Goal: Task Accomplishment & Management: Manage account settings

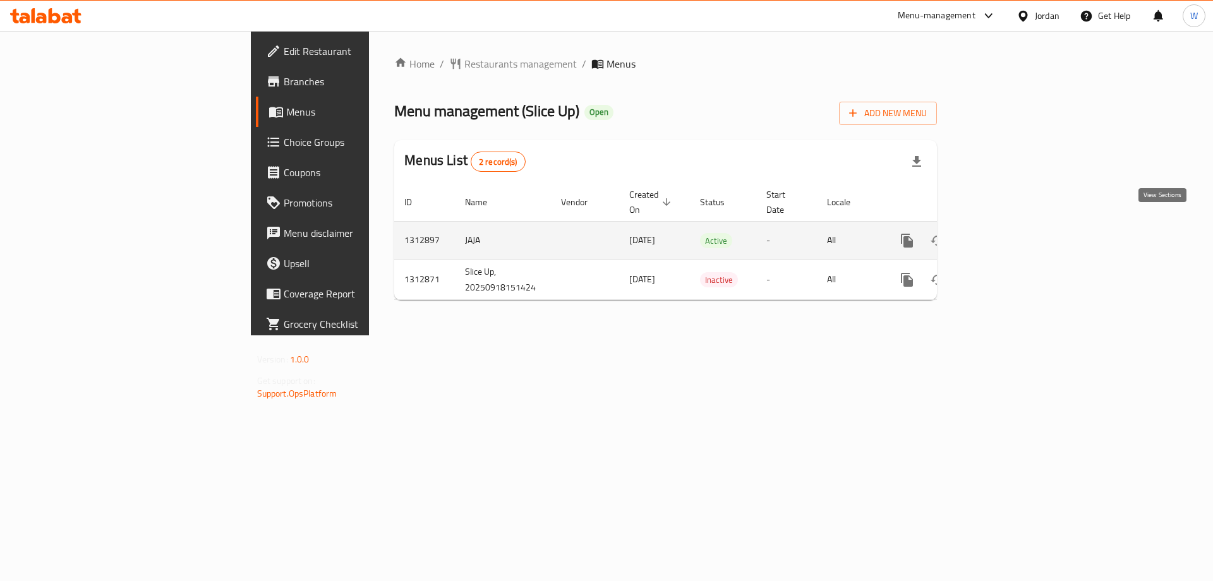
click at [1014, 226] on link "enhanced table" at bounding box center [998, 241] width 30 height 30
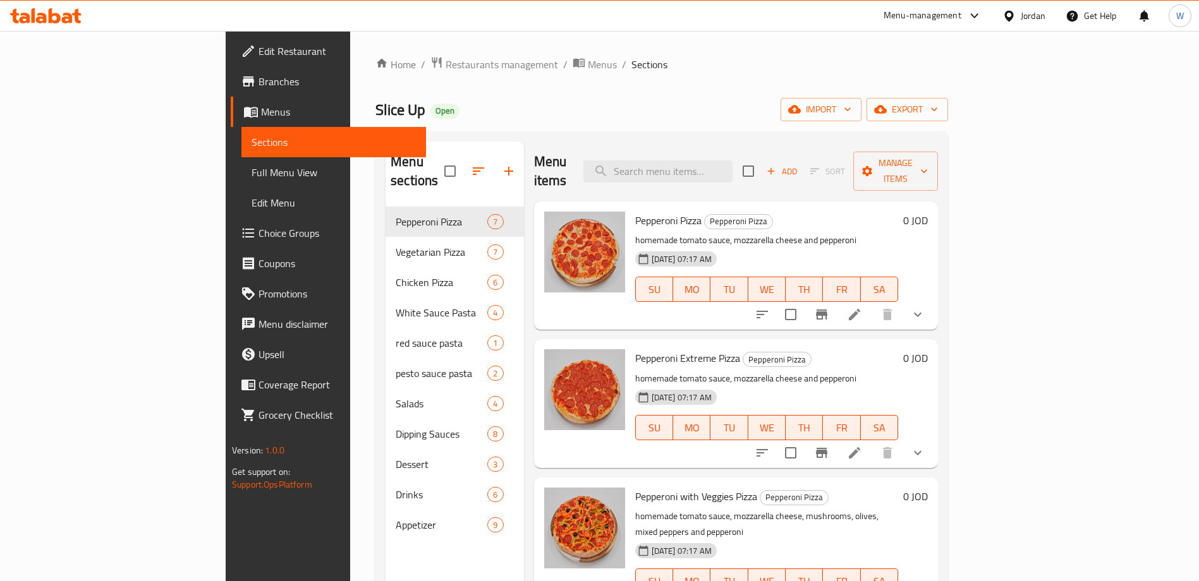
click at [948, 65] on ol "Home / Restaurants management / Menus / Sections" at bounding box center [661, 64] width 573 height 16
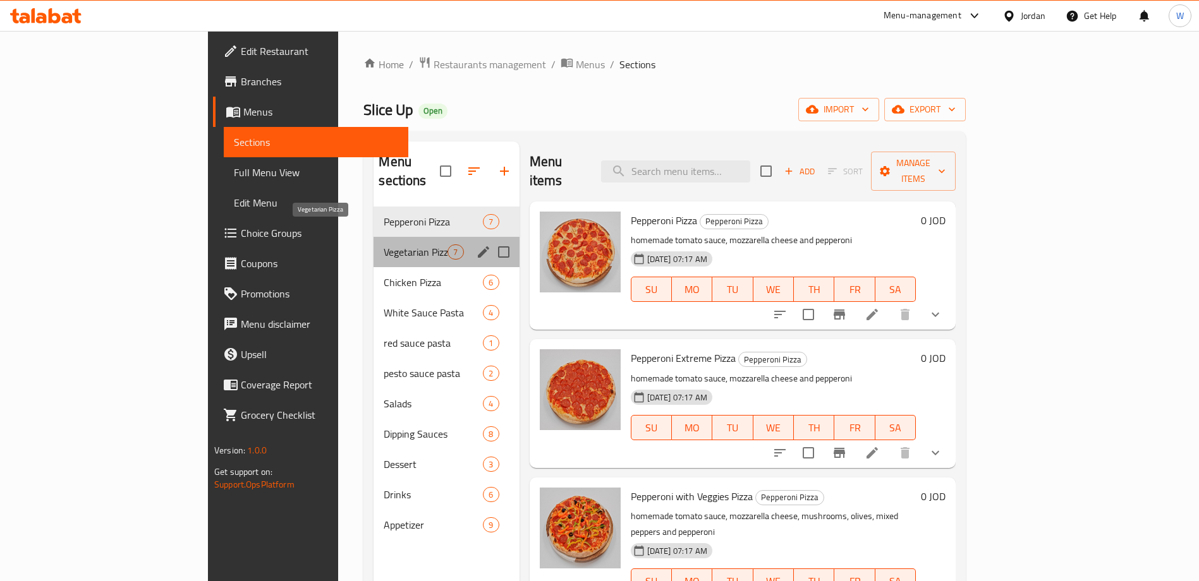
click at [384, 245] on span "Vegetarian Pizza" at bounding box center [416, 252] width 64 height 15
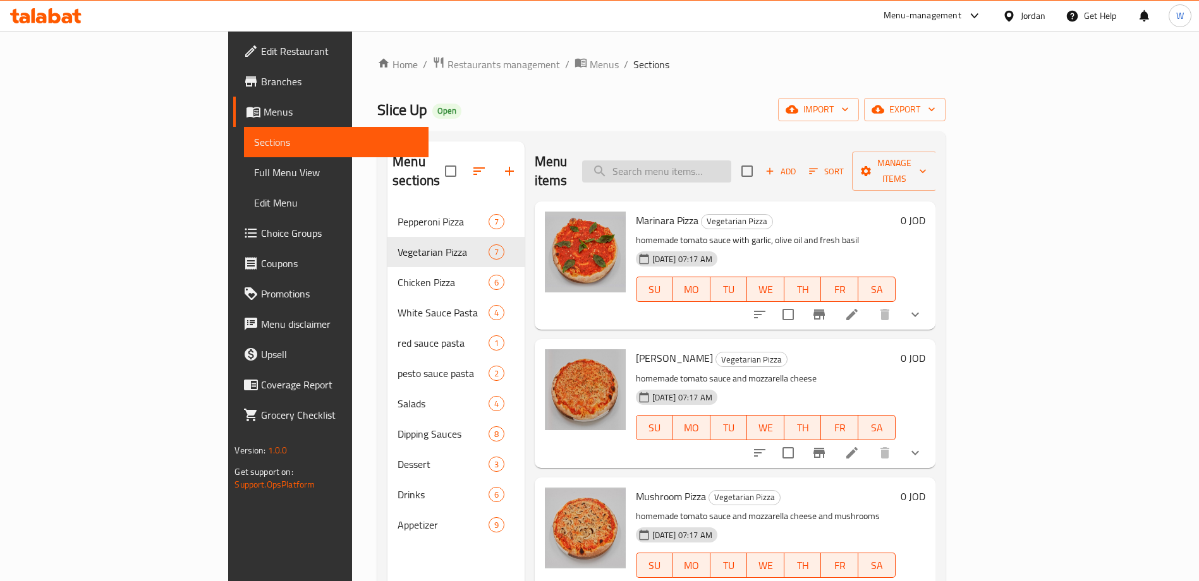
click at [729, 161] on input "search" at bounding box center [656, 172] width 149 height 22
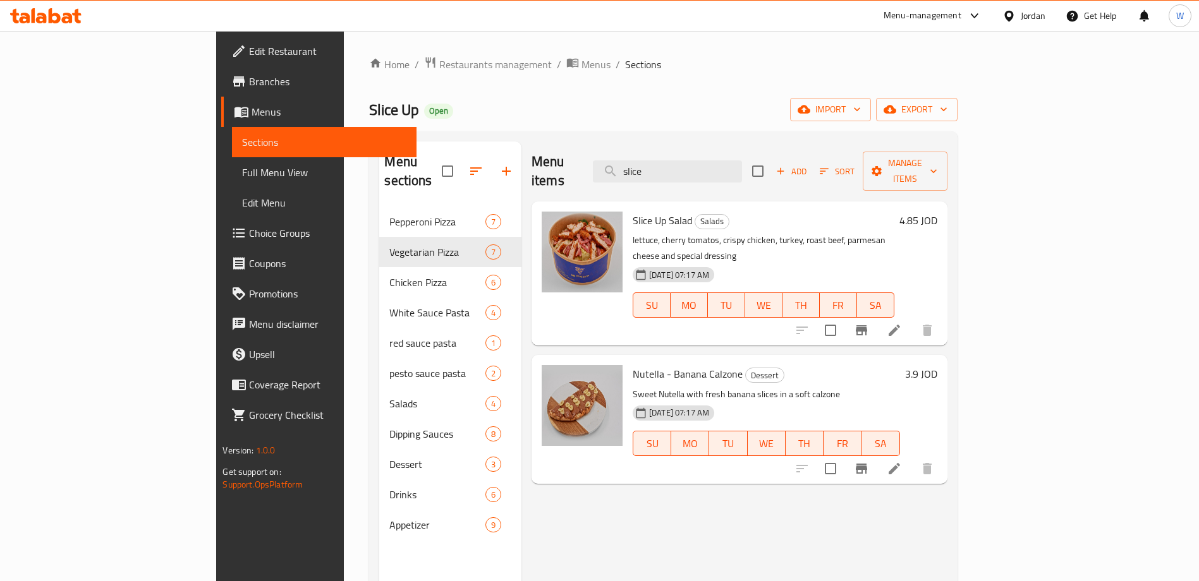
click at [736, 176] on div "Menu items slice Add Sort Manage items" at bounding box center [739, 172] width 416 height 60
click at [738, 163] on input "slice" at bounding box center [667, 172] width 149 height 22
paste input "Mixed fries"
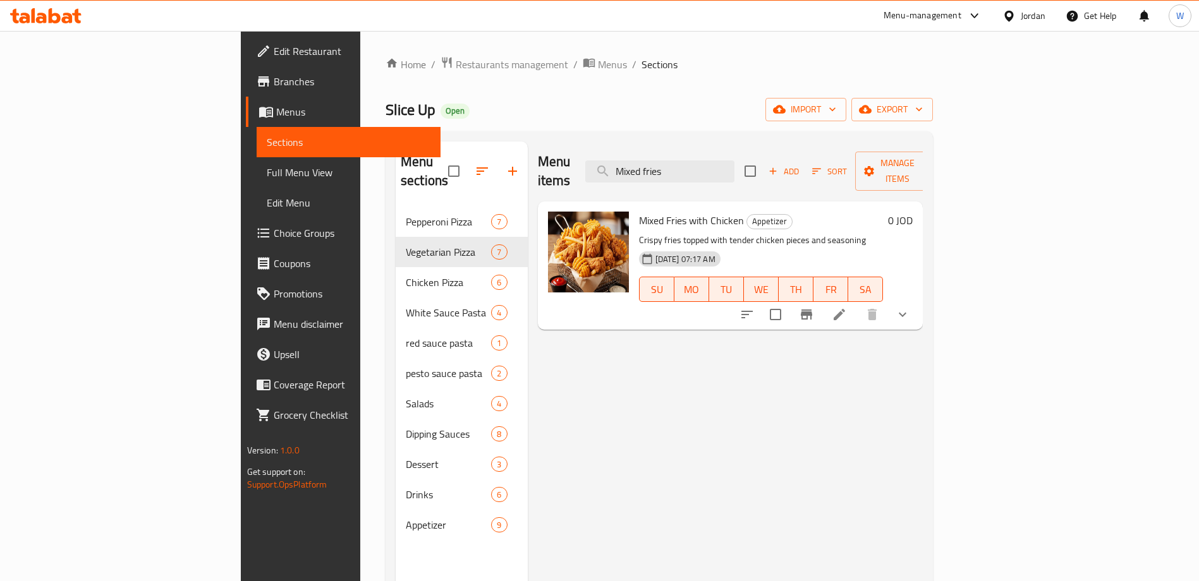
type input "Mixed fries"
click at [559, 223] on icon "upload picture" at bounding box center [565, 228] width 13 height 11
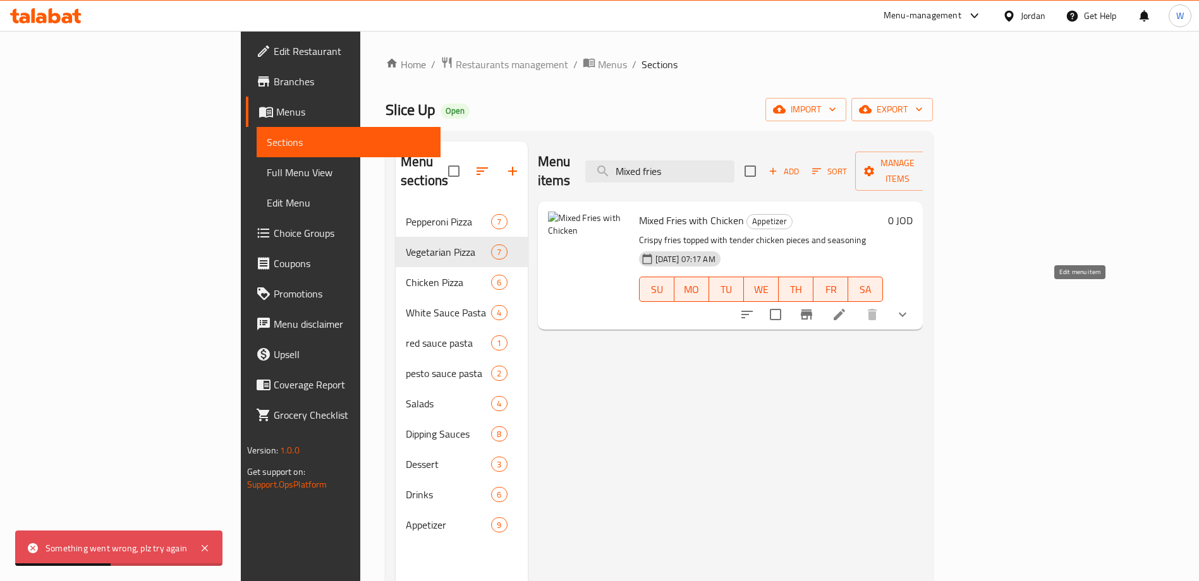
click at [847, 307] on icon at bounding box center [839, 314] width 15 height 15
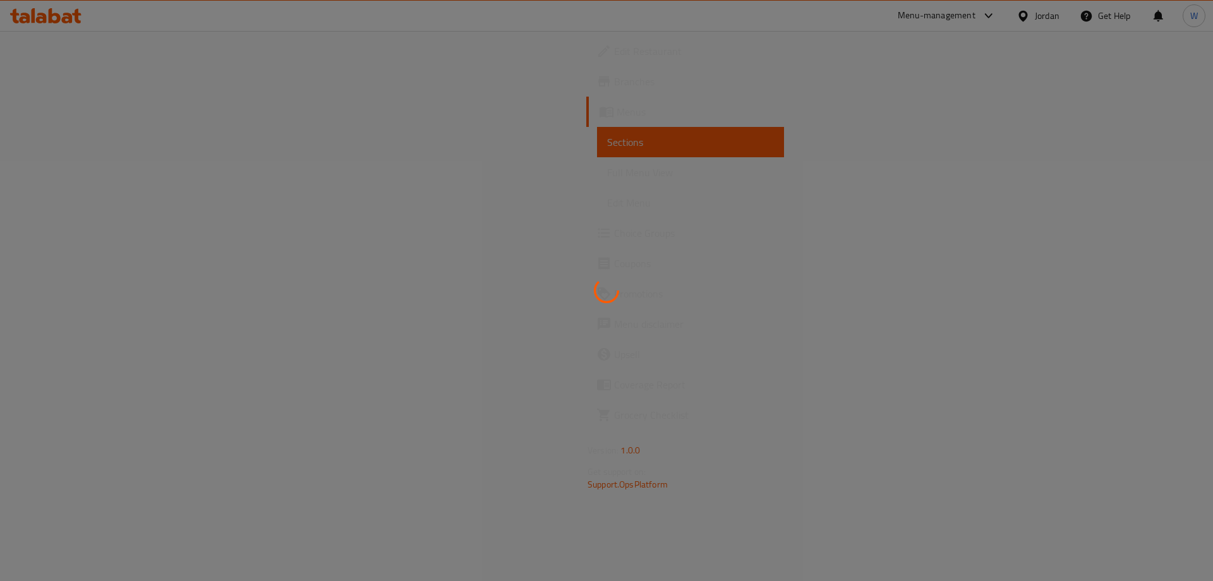
click at [71, 23] on div at bounding box center [606, 290] width 1213 height 581
click at [77, 18] on div at bounding box center [606, 290] width 1213 height 581
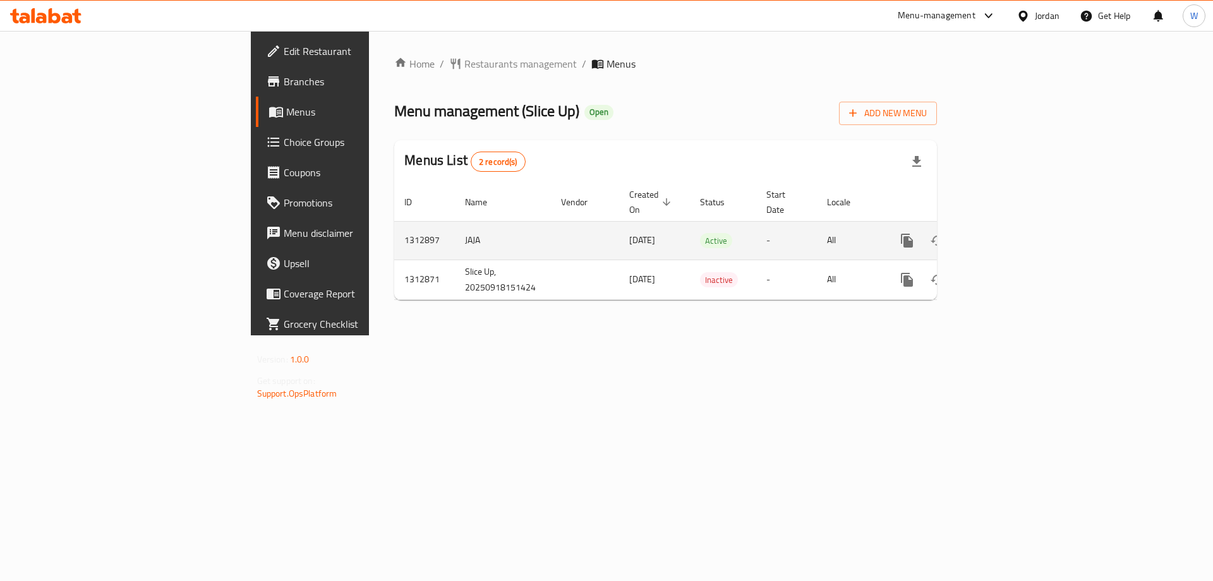
click at [1006, 233] on icon "enhanced table" at bounding box center [998, 240] width 15 height 15
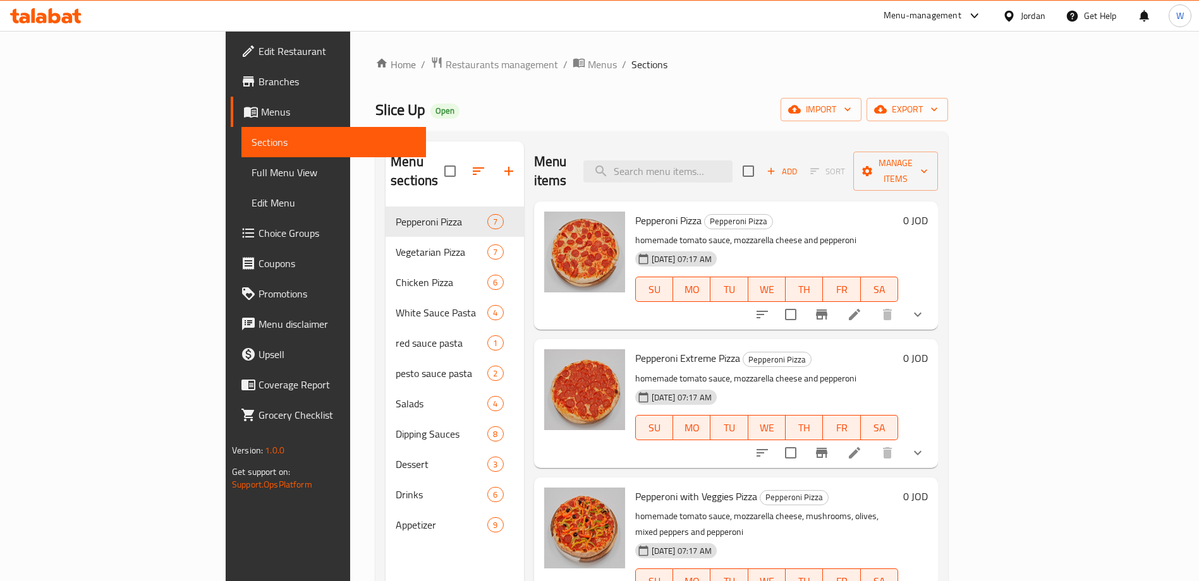
click at [385, 549] on div "Menu sections Pepperoni Pizza 7 Vegetarian Pizza 7 Chicken Pizza 6 White Sauce …" at bounding box center [454, 432] width 138 height 581
click at [732, 168] on input "search" at bounding box center [657, 172] width 149 height 22
paste input "Mixed fries"
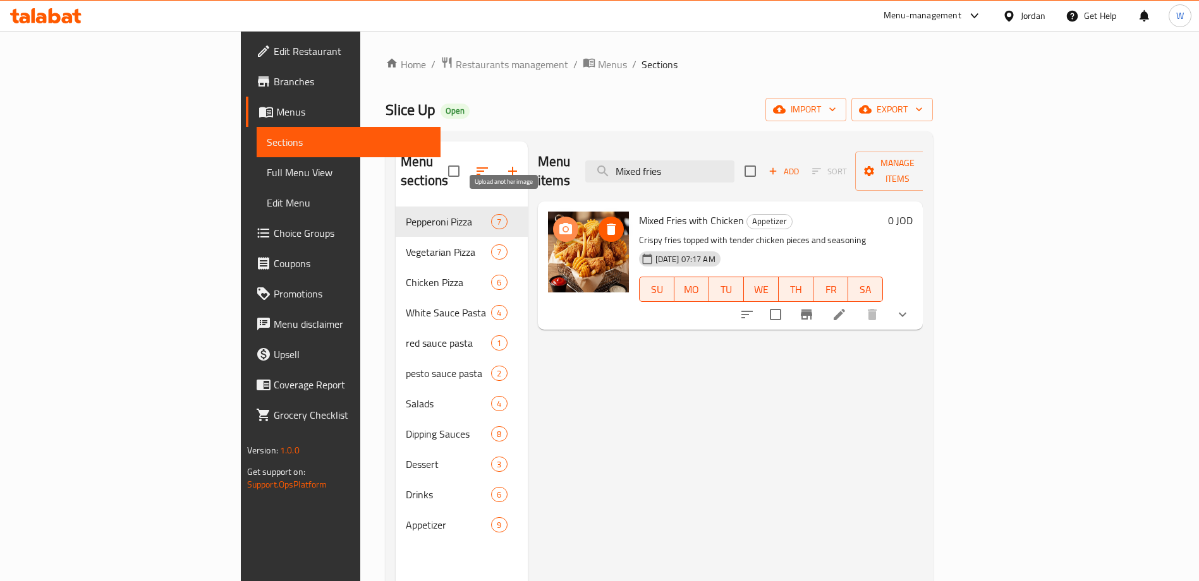
click at [563, 227] on circle "upload picture" at bounding box center [565, 229] width 4 height 4
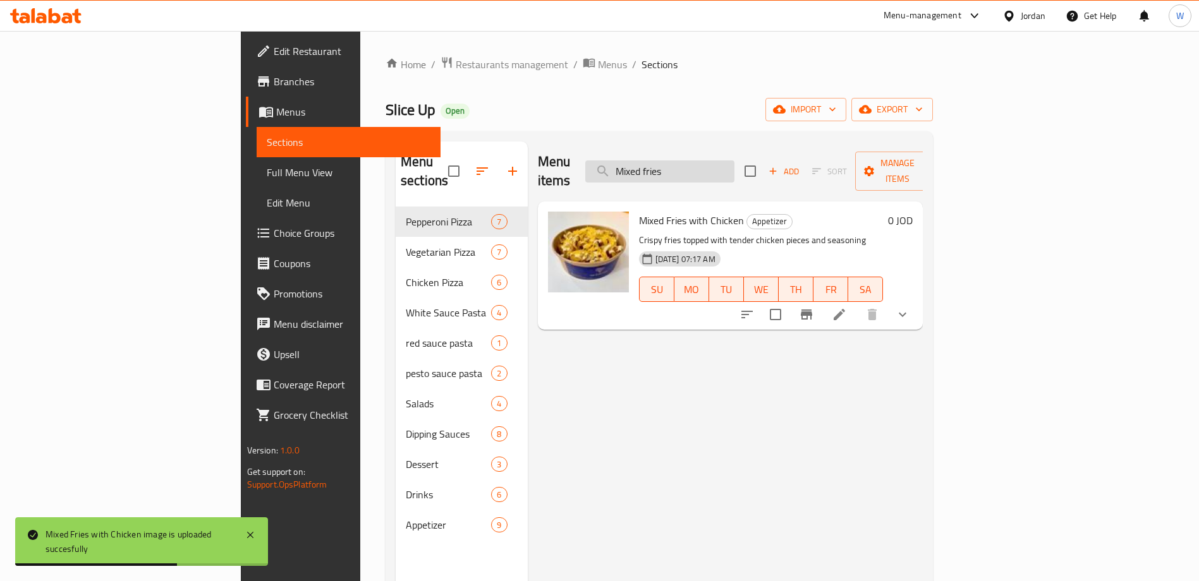
click at [734, 169] on input "Mixed fries" at bounding box center [659, 172] width 149 height 22
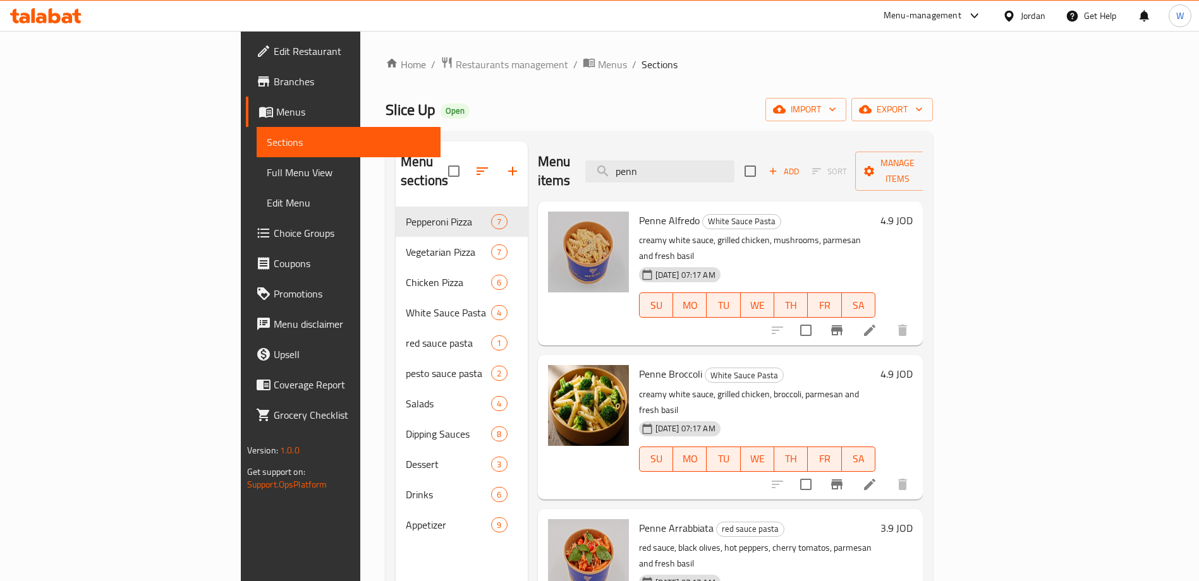
type input "penn"
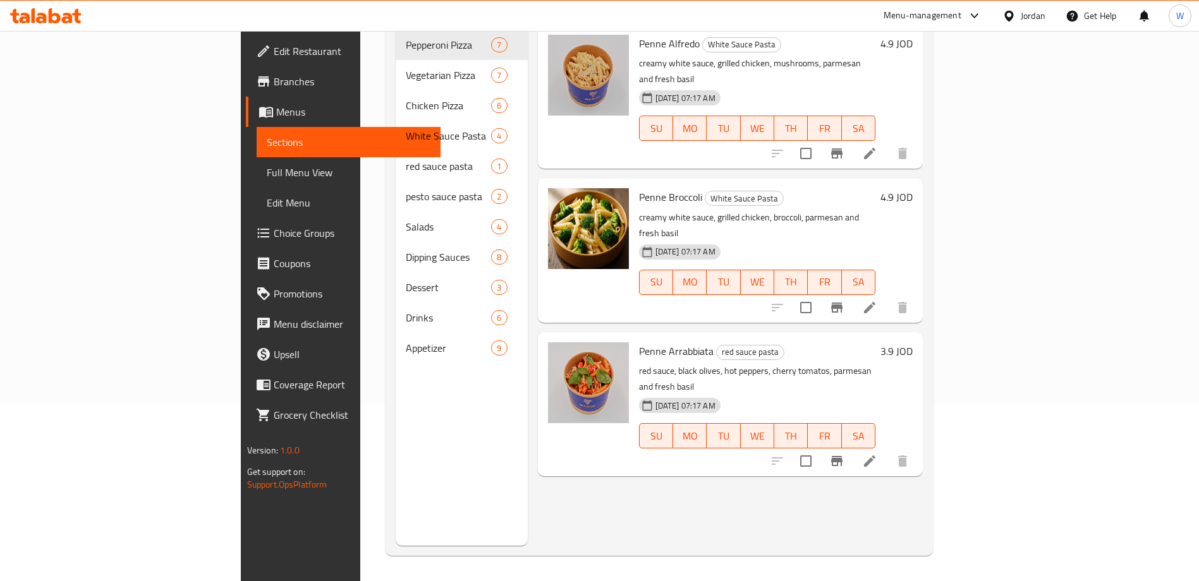
scroll to position [82, 0]
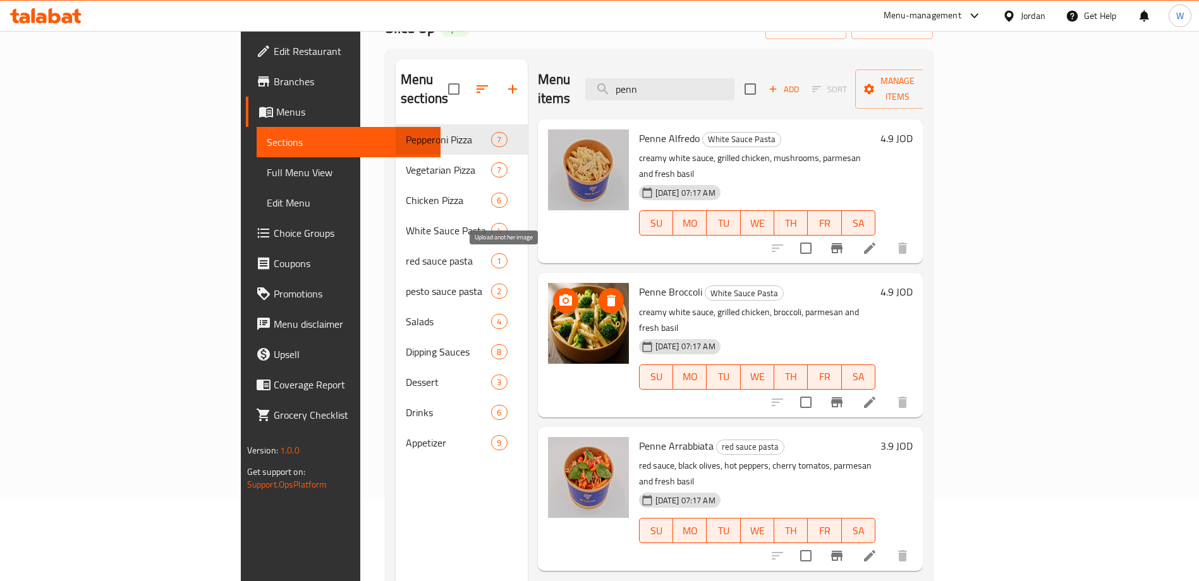
click at [559, 294] on icon "upload picture" at bounding box center [565, 299] width 13 height 11
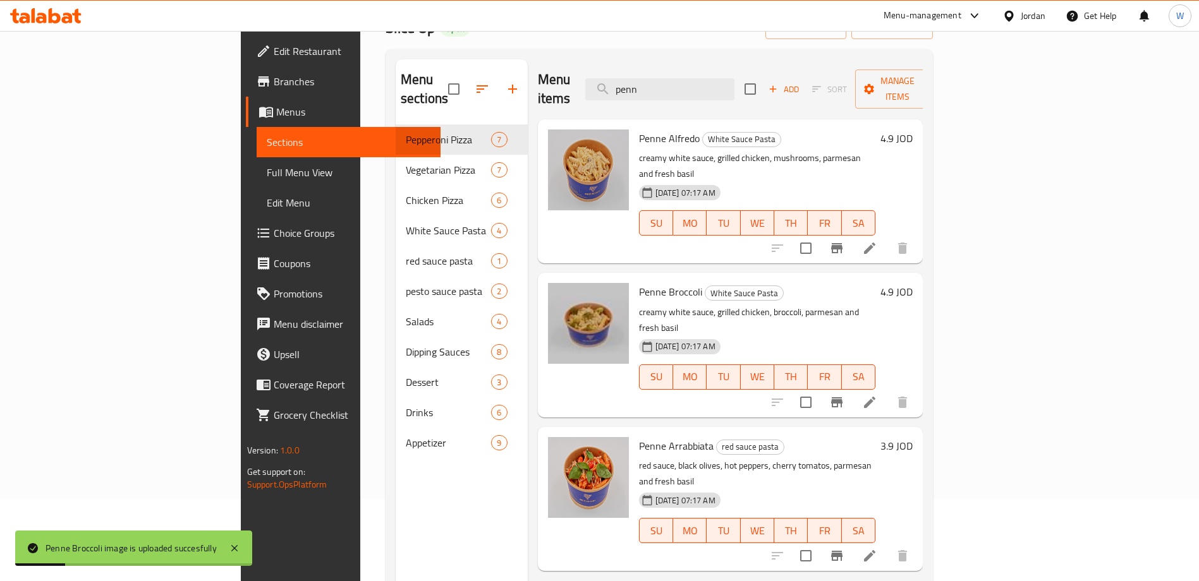
click at [799, 513] on div "Menu items penn Add Sort Manage items Penne Alfredo White Sauce Pasta creamy wh…" at bounding box center [726, 349] width 396 height 581
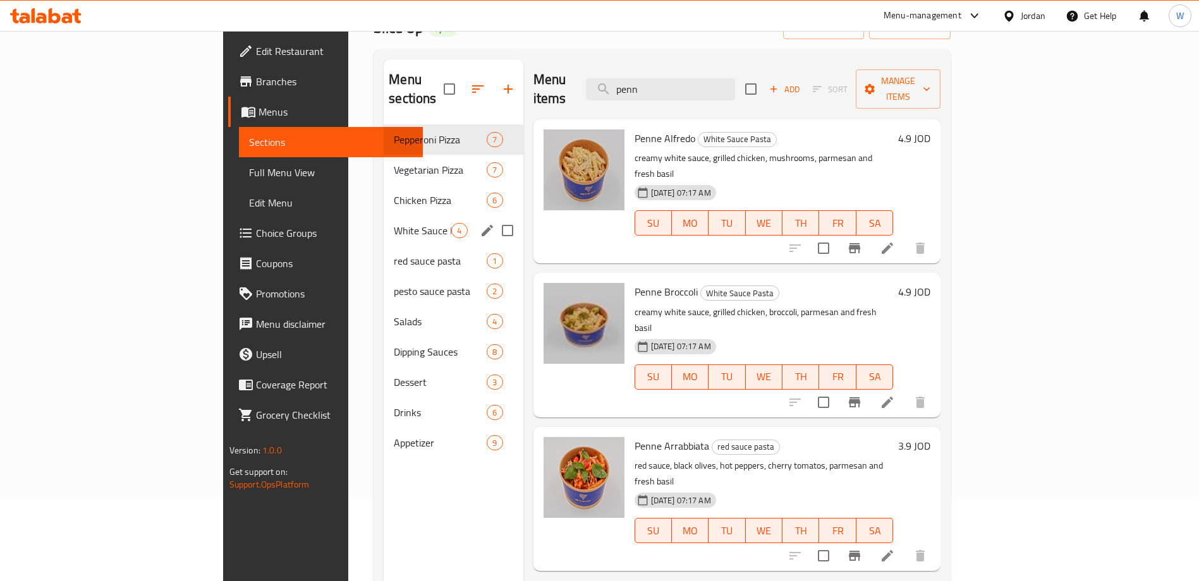
scroll to position [0, 0]
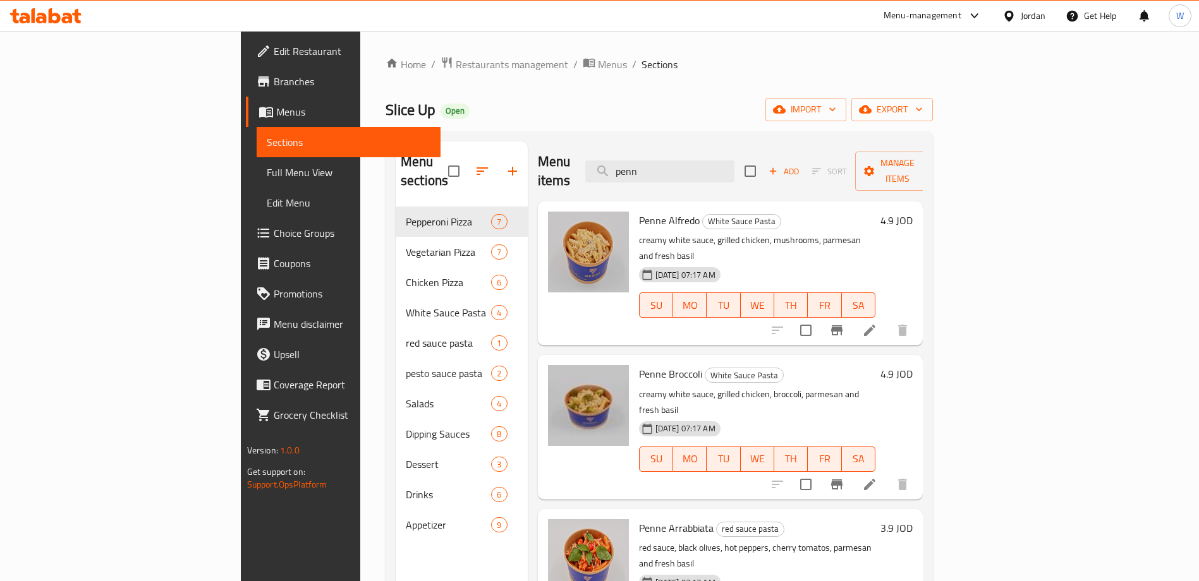
click at [66, 6] on div at bounding box center [46, 15] width 92 height 25
click at [66, 9] on icon at bounding box center [45, 15] width 71 height 15
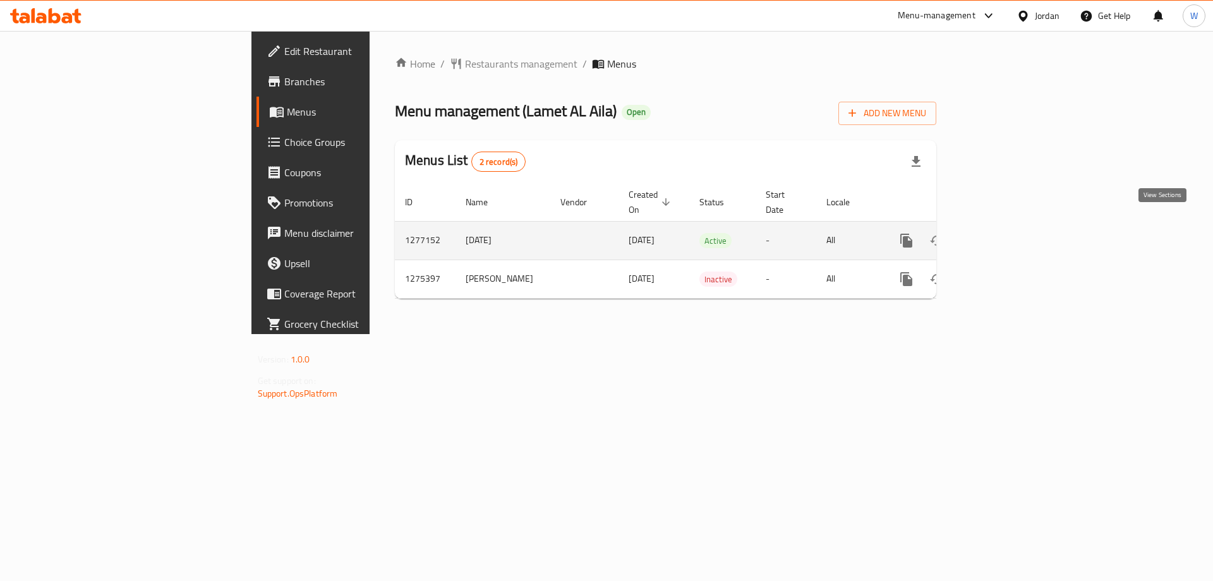
click at [1005, 233] on icon "enhanced table" at bounding box center [997, 240] width 15 height 15
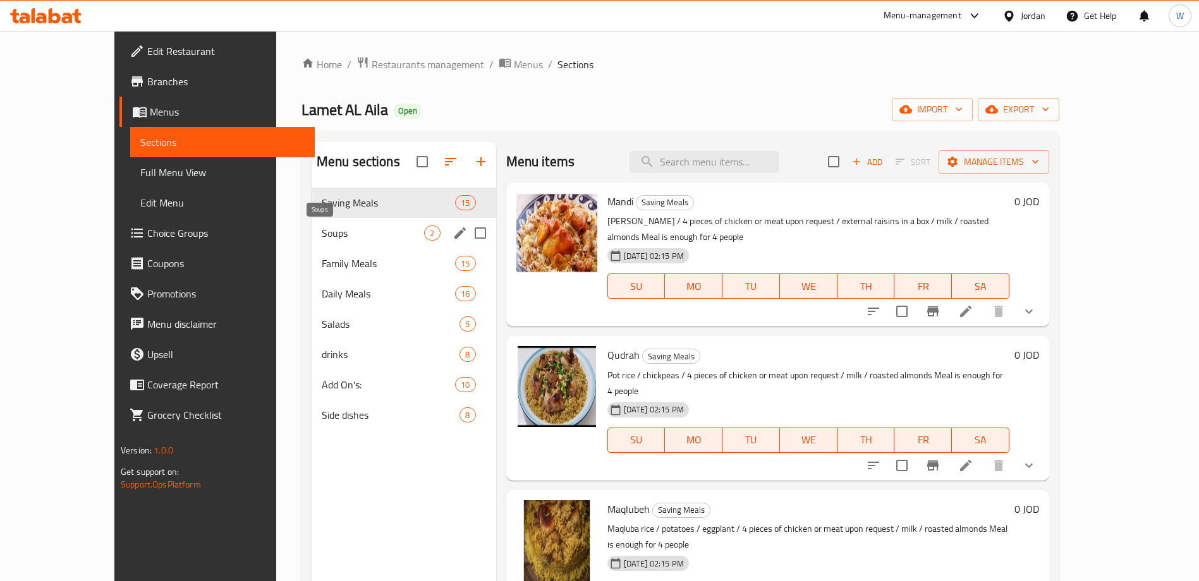
click at [335, 237] on span "Soups" at bounding box center [373, 233] width 103 height 15
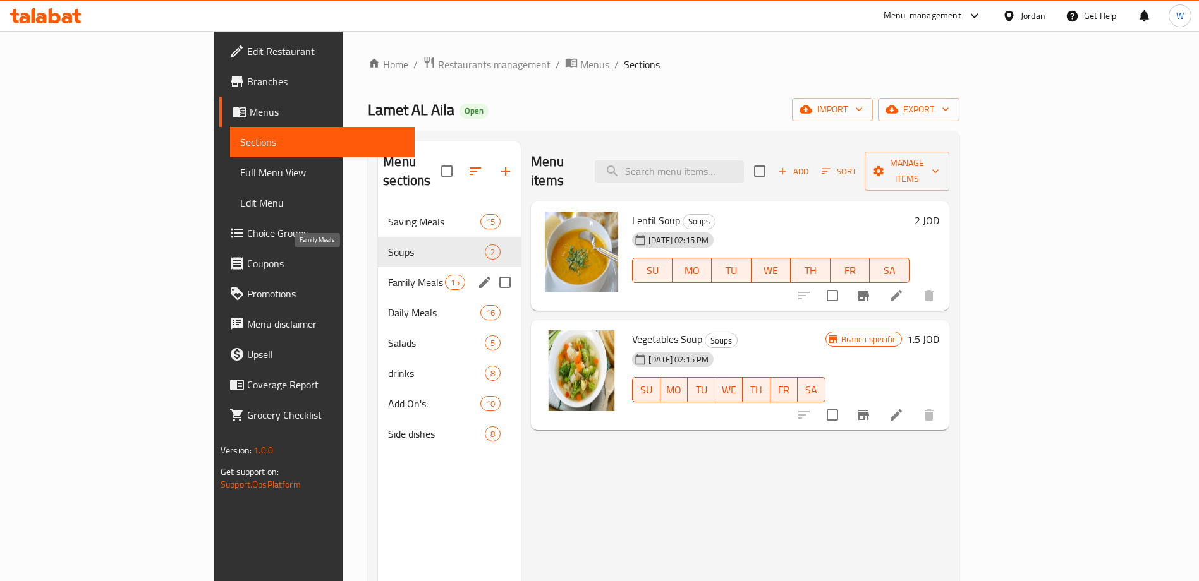
click at [388, 275] on span "Family Meals" at bounding box center [416, 282] width 57 height 15
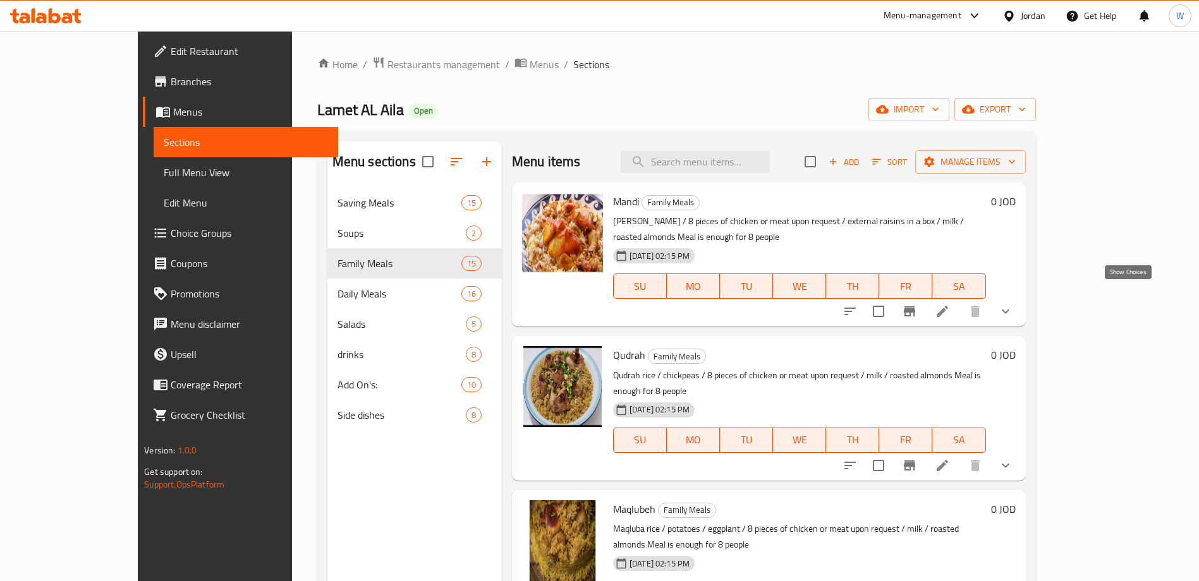
click at [1013, 304] on icon "show more" at bounding box center [1005, 311] width 15 height 15
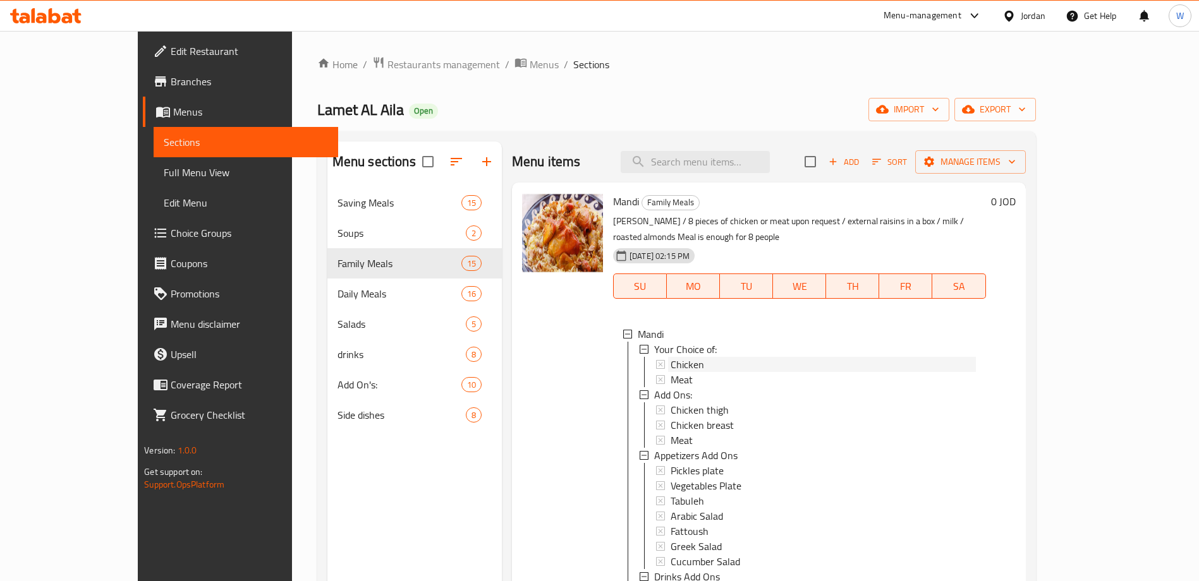
click at [751, 357] on div "Chicken" at bounding box center [822, 364] width 305 height 15
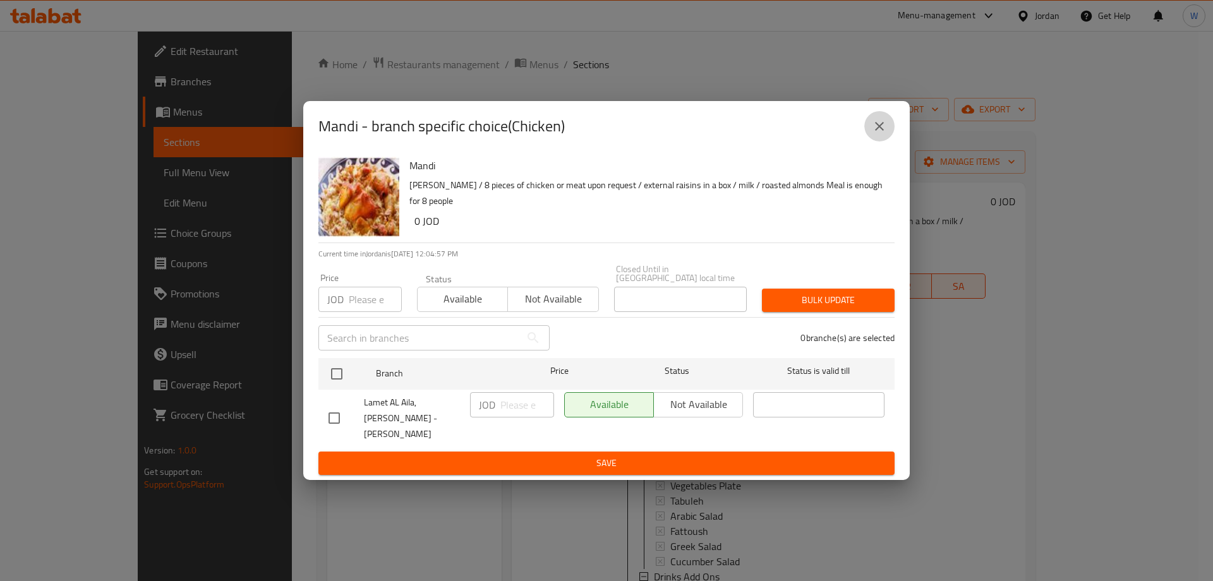
click at [888, 142] on button "close" at bounding box center [879, 126] width 30 height 30
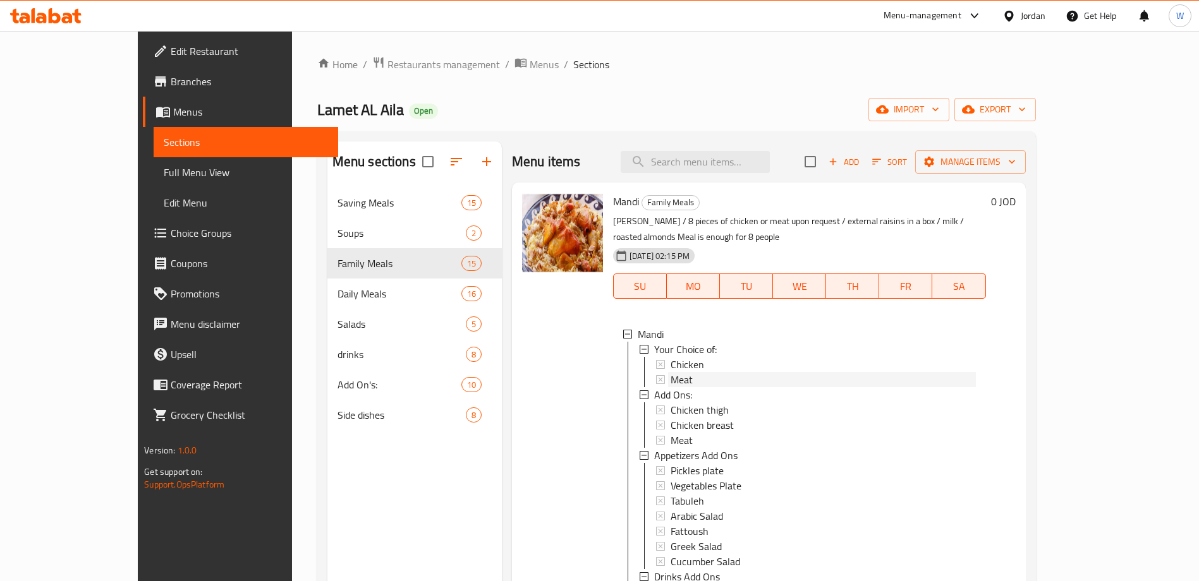
click at [700, 372] on div "Meat" at bounding box center [822, 379] width 305 height 15
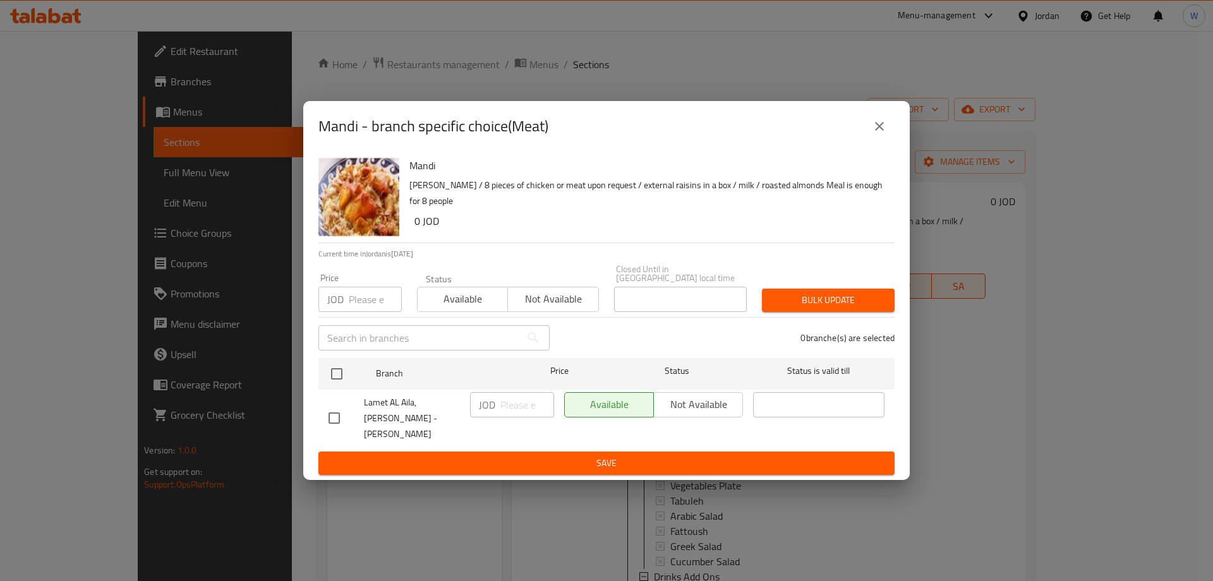
click at [873, 134] on icon "close" at bounding box center [879, 126] width 15 height 15
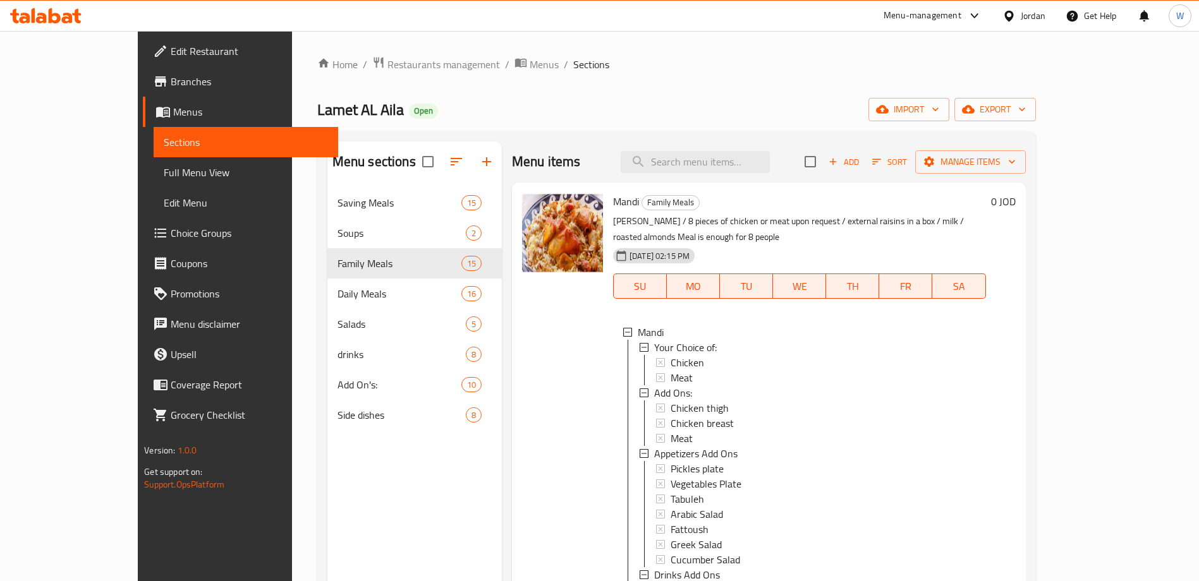
click at [33, 16] on icon at bounding box center [34, 15] width 4 height 15
